Goal: Task Accomplishment & Management: Manage account settings

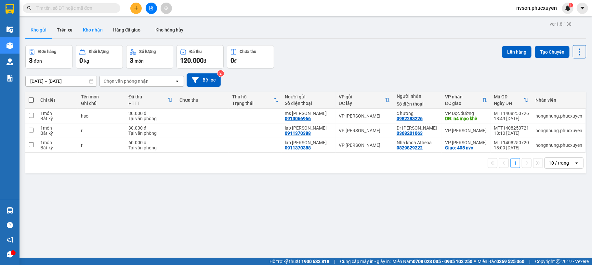
click at [96, 23] on button "Kho nhận" at bounding box center [93, 30] width 30 height 16
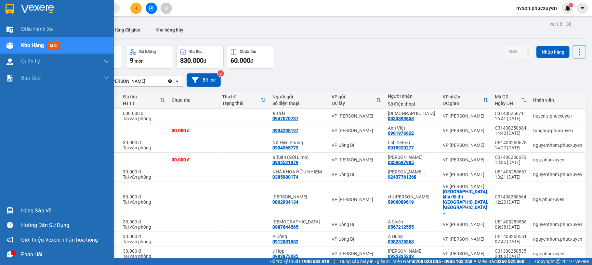
click at [6, 212] on img at bounding box center [9, 210] width 7 height 7
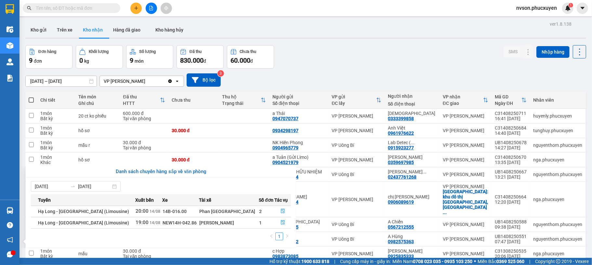
click at [301, 36] on section "Kết quả tìm kiếm ( 0 ) Bộ lọc No Data nvson.phucxuyen 1 Điều hành xe Kho hàng m…" at bounding box center [296, 132] width 592 height 265
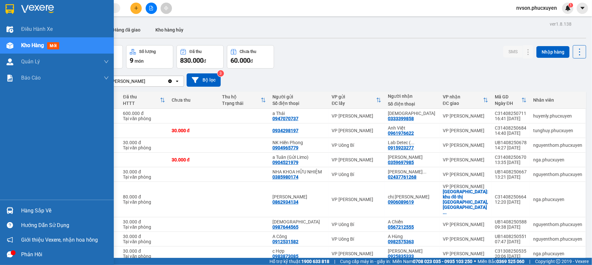
click at [13, 208] on div at bounding box center [9, 210] width 11 height 11
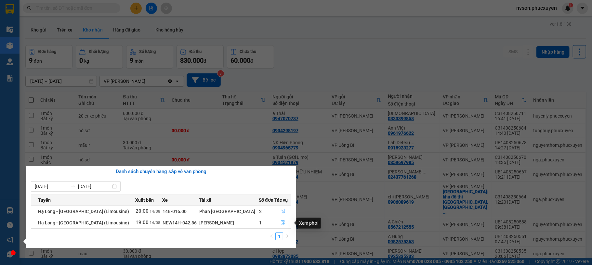
click at [281, 225] on icon "file-done" at bounding box center [283, 223] width 4 height 5
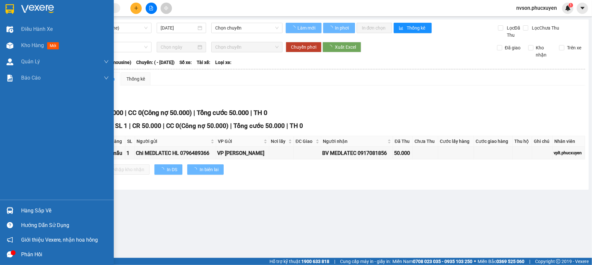
click at [8, 210] on img at bounding box center [9, 210] width 7 height 7
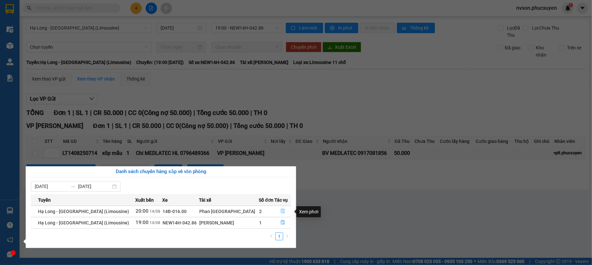
click at [279, 209] on button "button" at bounding box center [282, 211] width 16 height 10
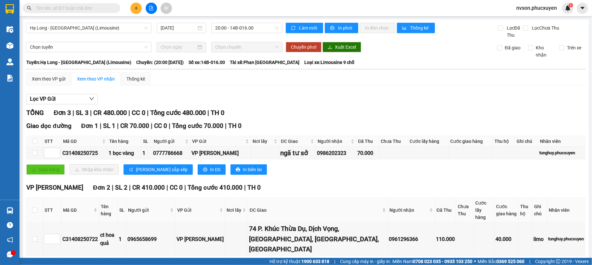
scroll to position [34, 0]
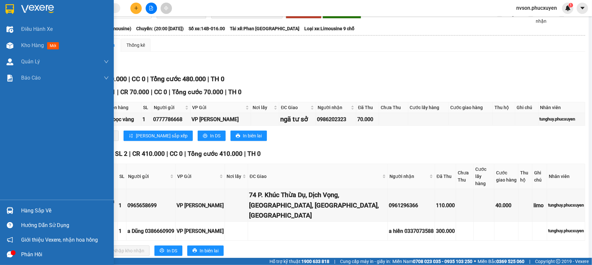
click at [5, 211] on div at bounding box center [9, 210] width 11 height 11
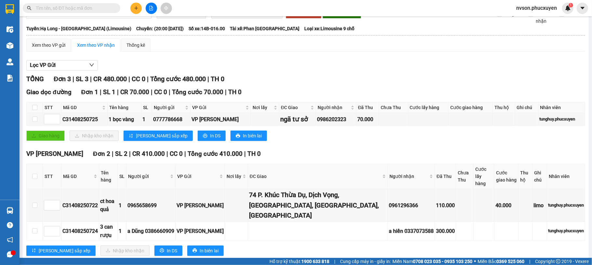
click at [298, 76] on section "Kết quả tìm kiếm ( 0 ) Bộ lọc No Data nvson.phucxuyen 1 Điều hành xe Kho hàng m…" at bounding box center [296, 132] width 592 height 265
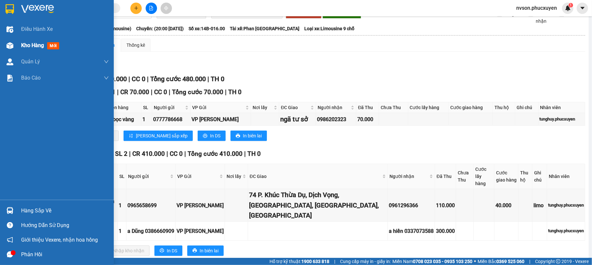
click at [17, 43] on div "Kho hàng mới" at bounding box center [57, 45] width 114 height 16
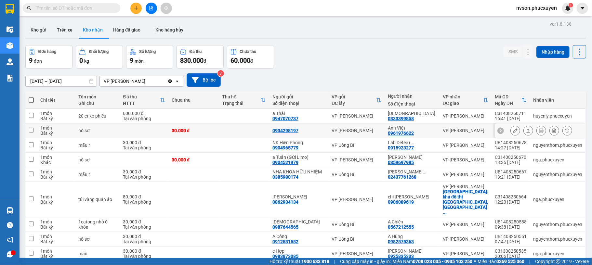
click at [365, 133] on div "VP [PERSON_NAME]" at bounding box center [356, 130] width 50 height 5
checkbox input "true"
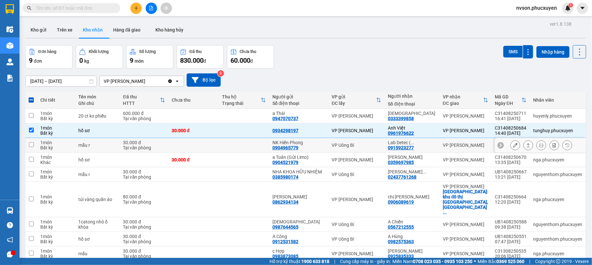
click at [372, 142] on td "VP Uông Bí" at bounding box center [356, 145] width 56 height 15
checkbox input "true"
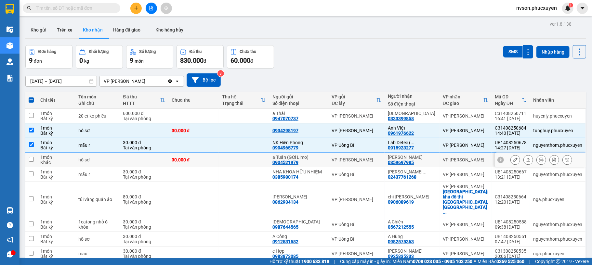
click at [374, 155] on td "VP [PERSON_NAME]" at bounding box center [356, 160] width 56 height 15
checkbox input "true"
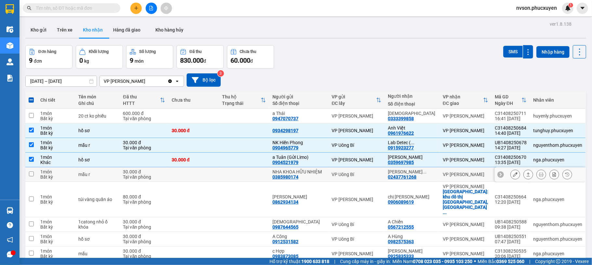
click at [377, 173] on td "VP Uông Bí" at bounding box center [356, 174] width 56 height 15
checkbox input "true"
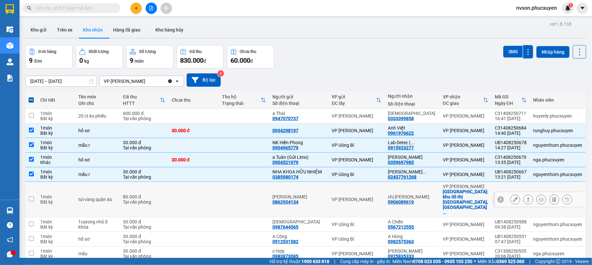
scroll to position [30, 0]
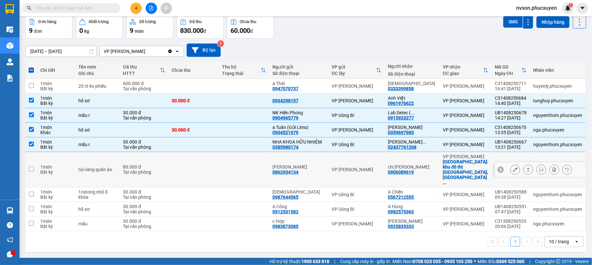
click at [383, 162] on td "VP [PERSON_NAME]" at bounding box center [356, 169] width 56 height 35
checkbox input "true"
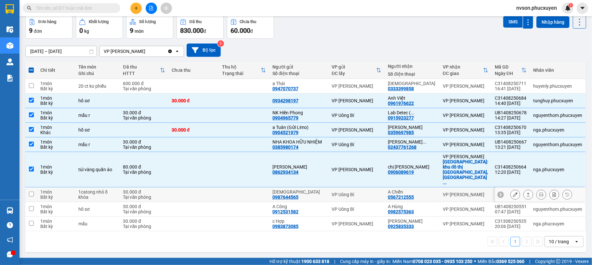
click at [381, 192] on div "VP Uông Bí" at bounding box center [356, 194] width 50 height 5
checkbox input "true"
